Goal: Task Accomplishment & Management: Complete application form

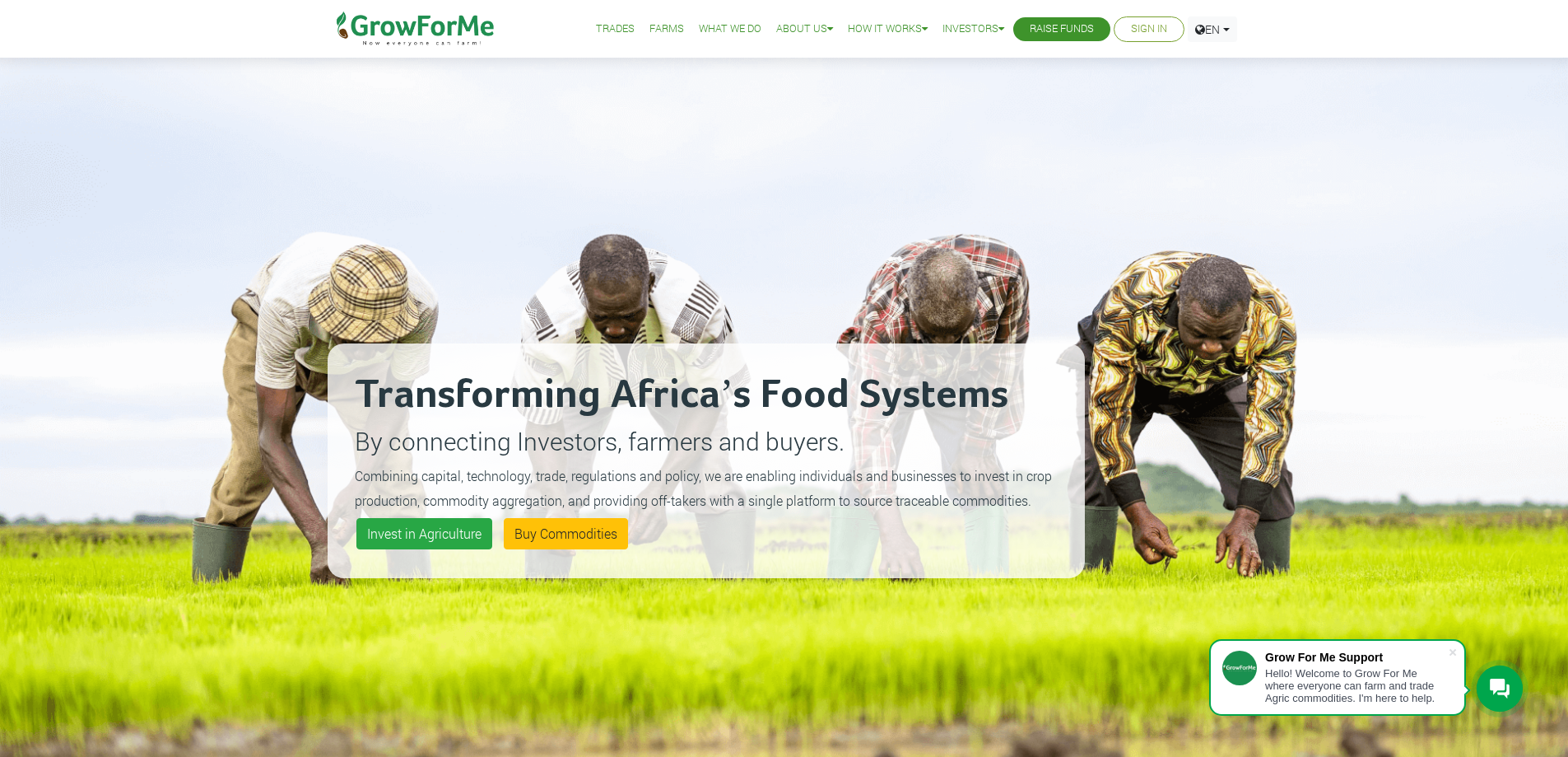
click at [1151, 33] on link "Sign In" at bounding box center [1149, 28] width 36 height 17
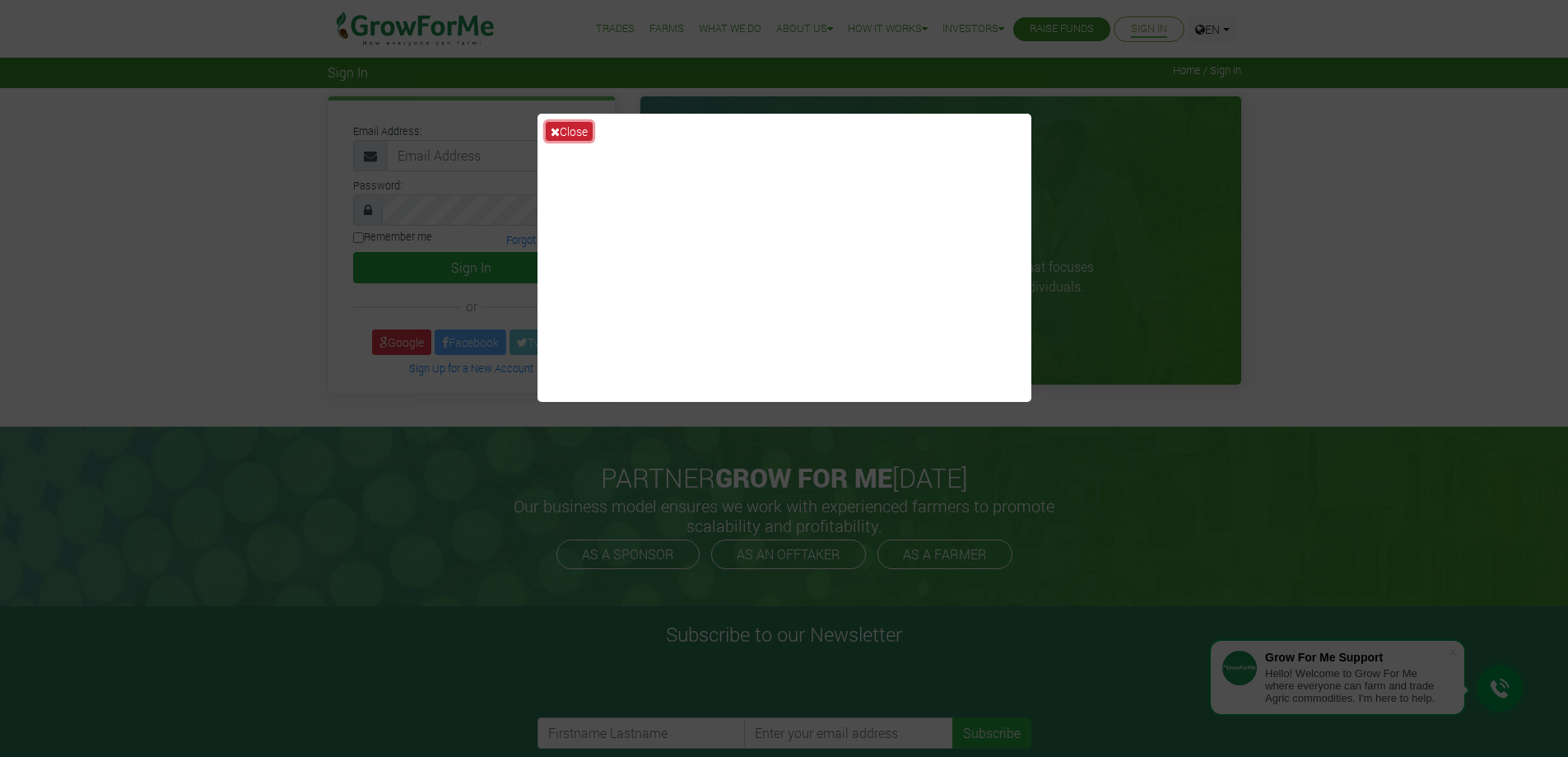
click at [561, 133] on button "Close" at bounding box center [569, 131] width 47 height 19
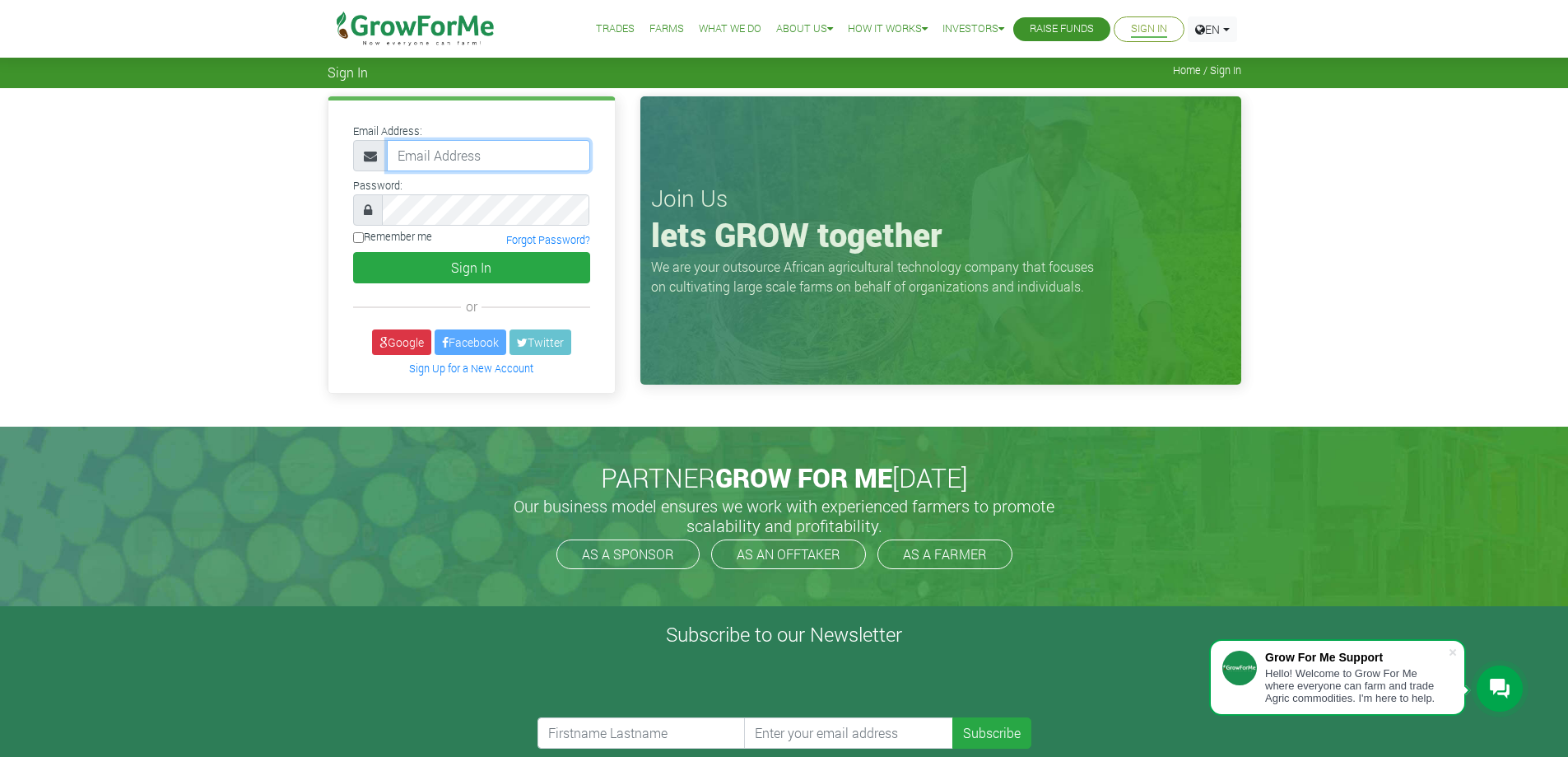
click at [459, 155] on input "email" at bounding box center [489, 155] width 203 height 31
click at [309, 172] on div "Email Address: Password: or" at bounding box center [784, 257] width 1568 height 338
click at [437, 152] on input "email" at bounding box center [489, 155] width 203 height 31
type input "0"
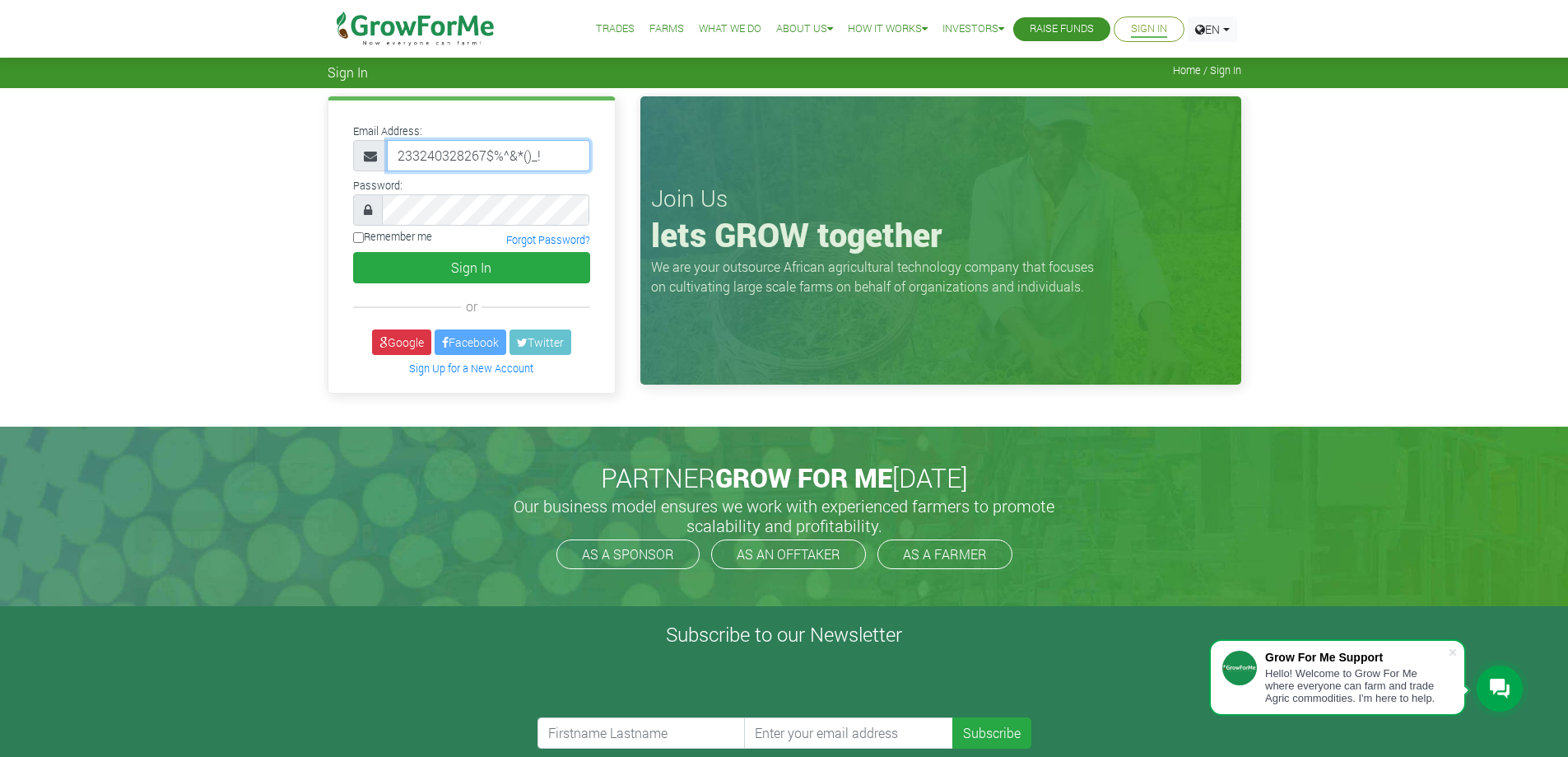
click at [567, 159] on input "233240328267$%^&*()_!" at bounding box center [489, 155] width 203 height 31
drag, startPoint x: 558, startPoint y: 149, endPoint x: 306, endPoint y: 108, distance: 255.3
click at [306, 108] on div "Email Address: 233240328267" at bounding box center [784, 257] width 1568 height 338
paste input "@growforme.com"
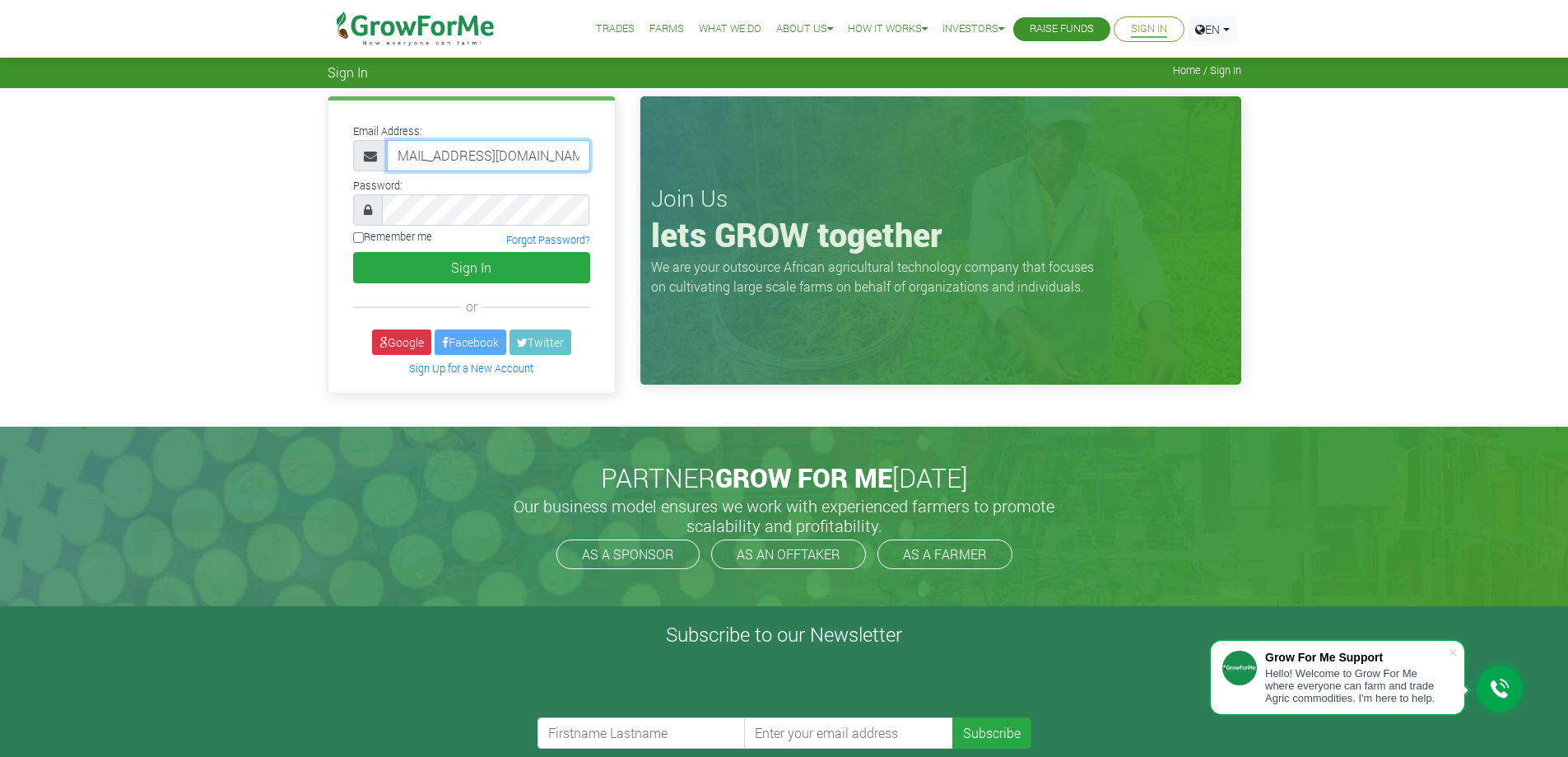
type input "233240328267@growforme.com"
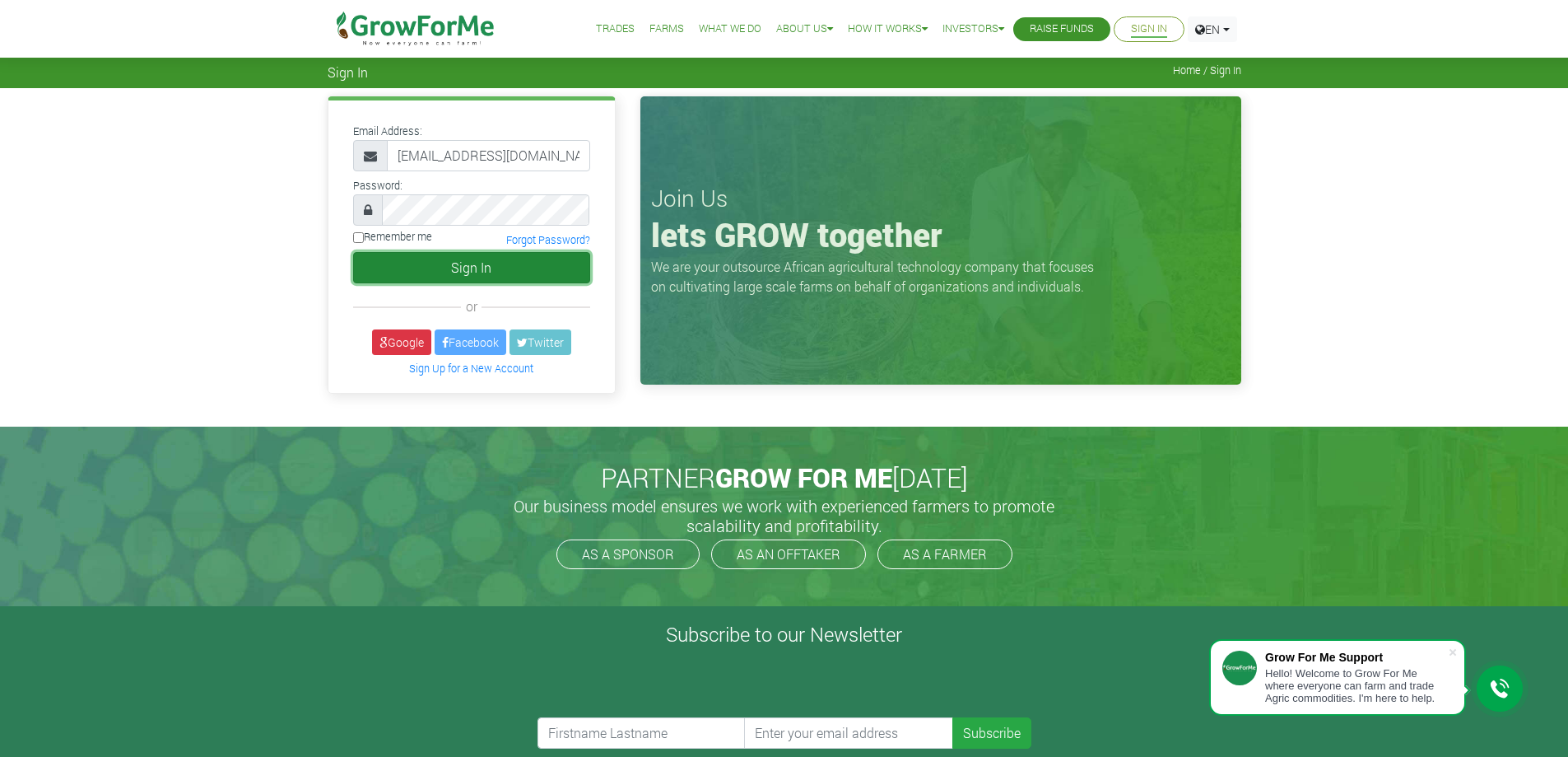
click at [491, 275] on button "Sign In" at bounding box center [472, 267] width 237 height 31
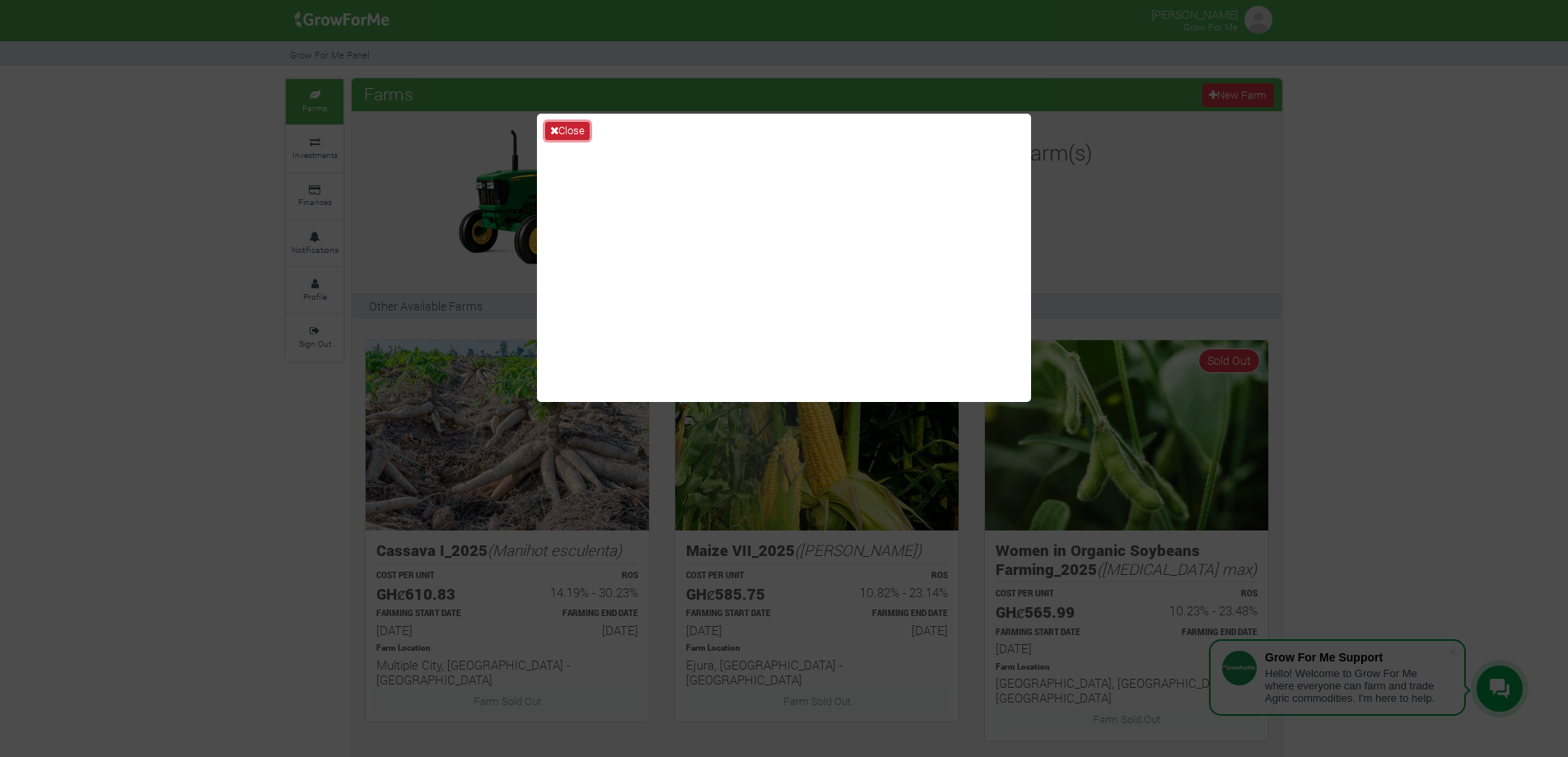
click at [548, 130] on button "Close" at bounding box center [567, 131] width 44 height 18
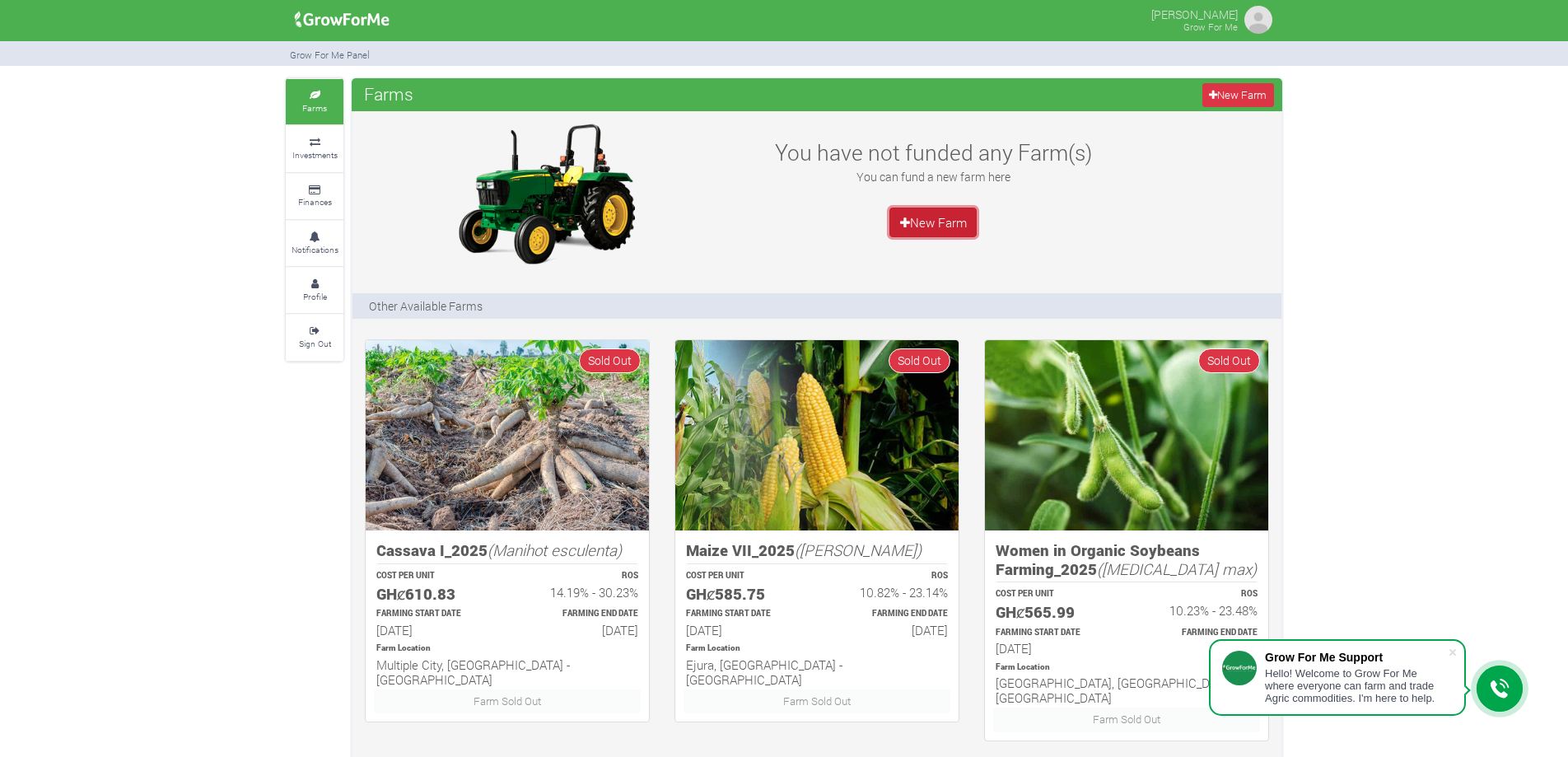
click at [919, 222] on link "New Farm" at bounding box center [933, 222] width 87 height 29
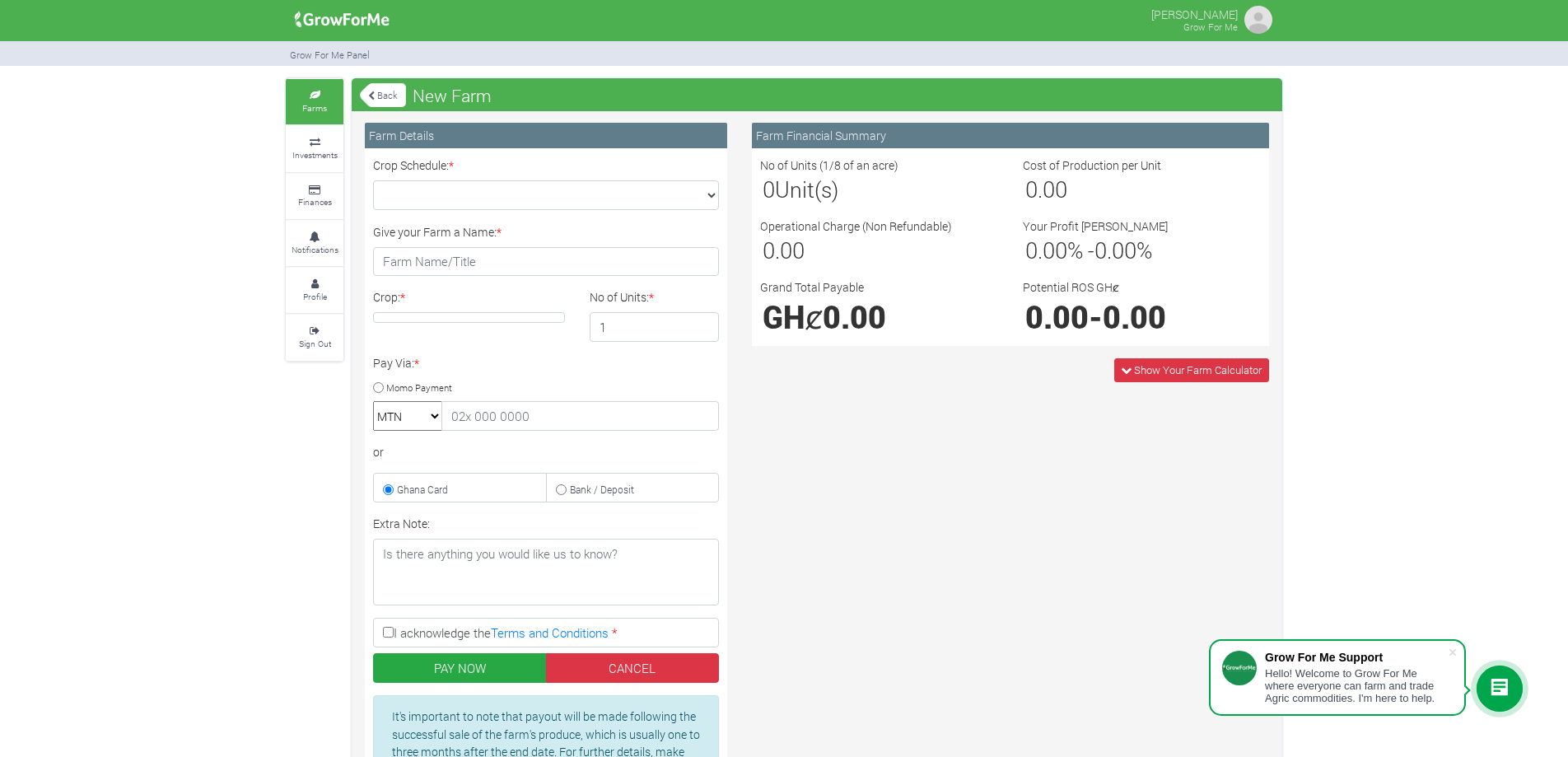
click at [1249, 18] on img at bounding box center [1258, 20] width 33 height 33
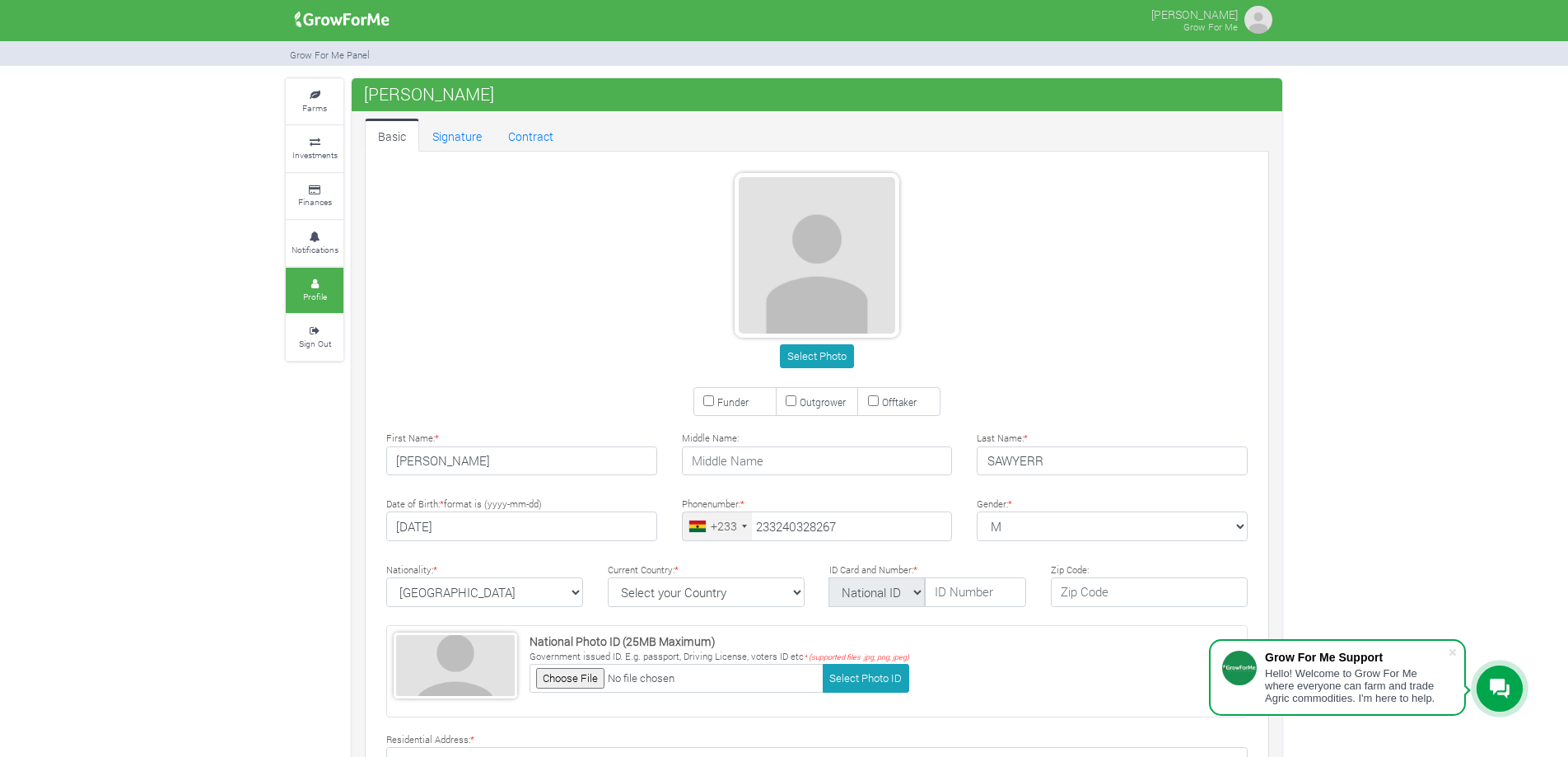
type input "24 032 8267"
click at [242, 352] on div "Farms Investments Finances Notifications Profile Sign Out NICHOLAS SAWYERR" at bounding box center [784, 544] width 1568 height 931
click at [300, 336] on link "Sign Out" at bounding box center [315, 337] width 58 height 45
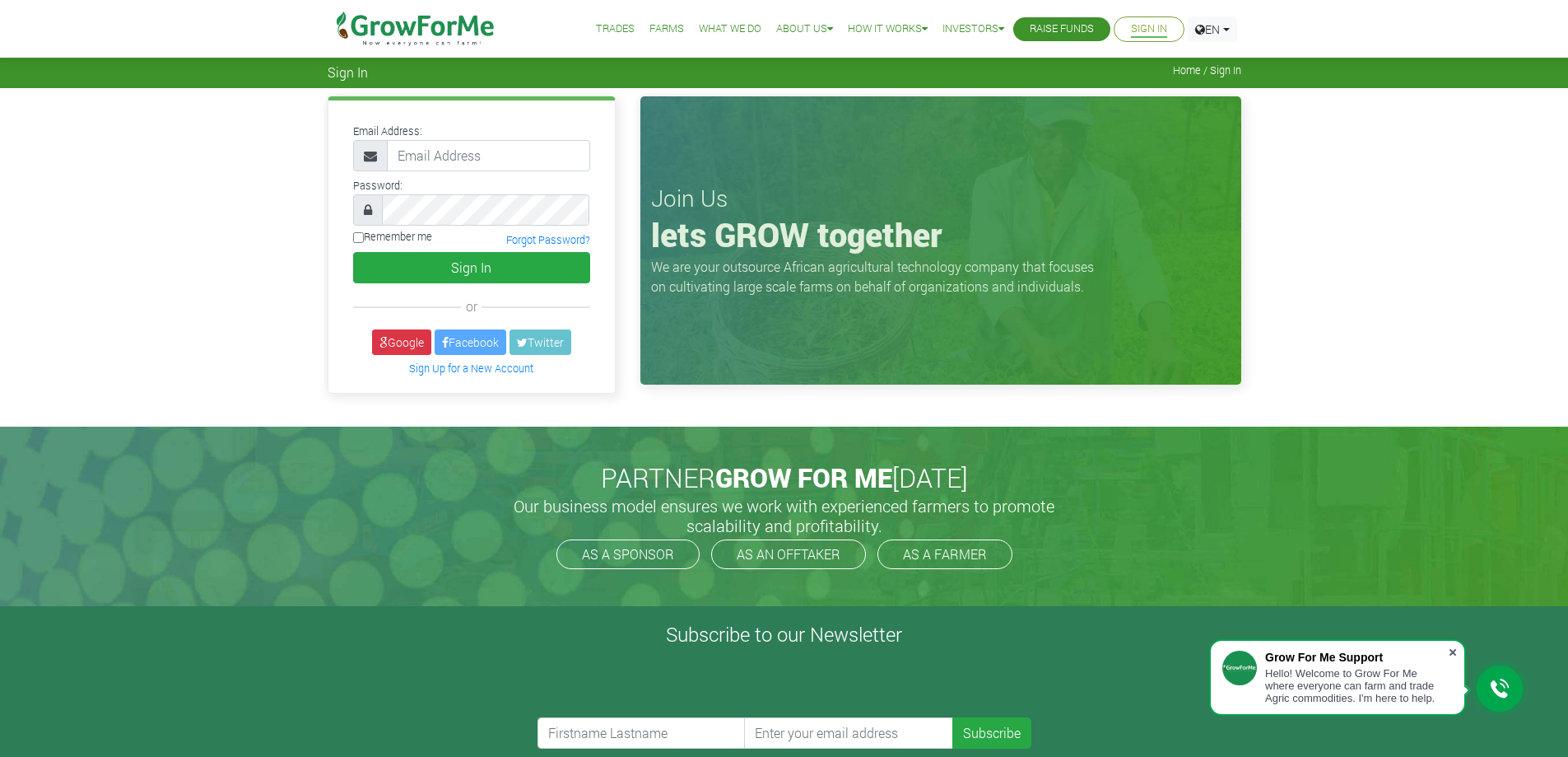
click at [1453, 652] on span at bounding box center [1453, 652] width 17 height 17
